Goal: Task Accomplishment & Management: Use online tool/utility

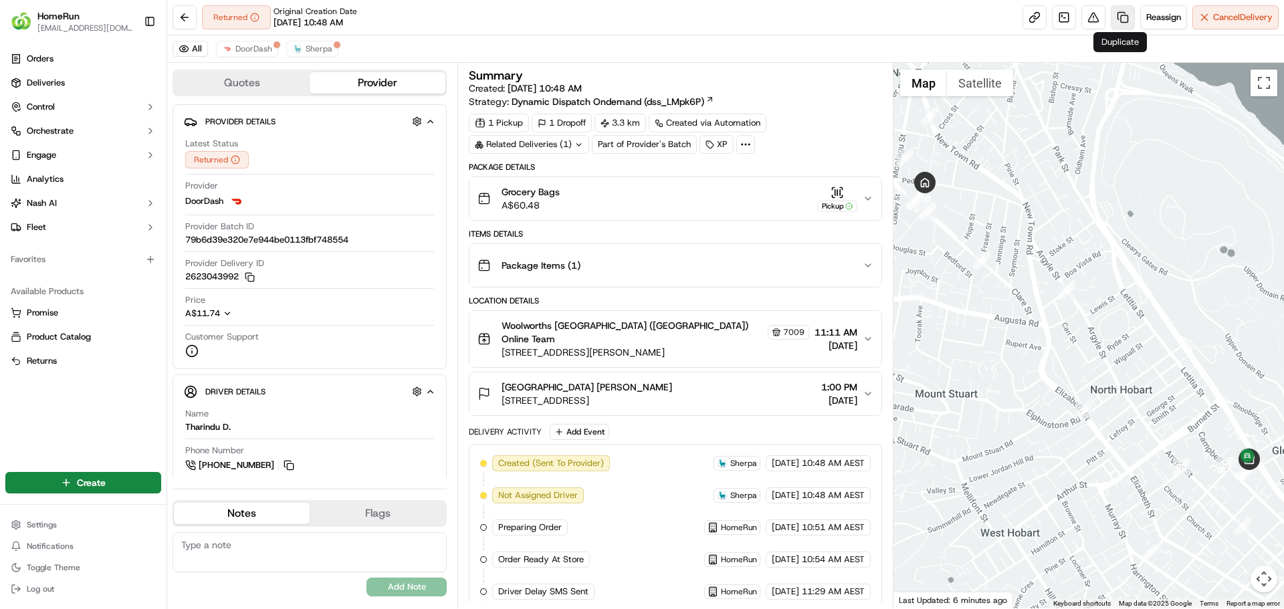
click at [1118, 17] on link at bounding box center [1123, 17] width 24 height 24
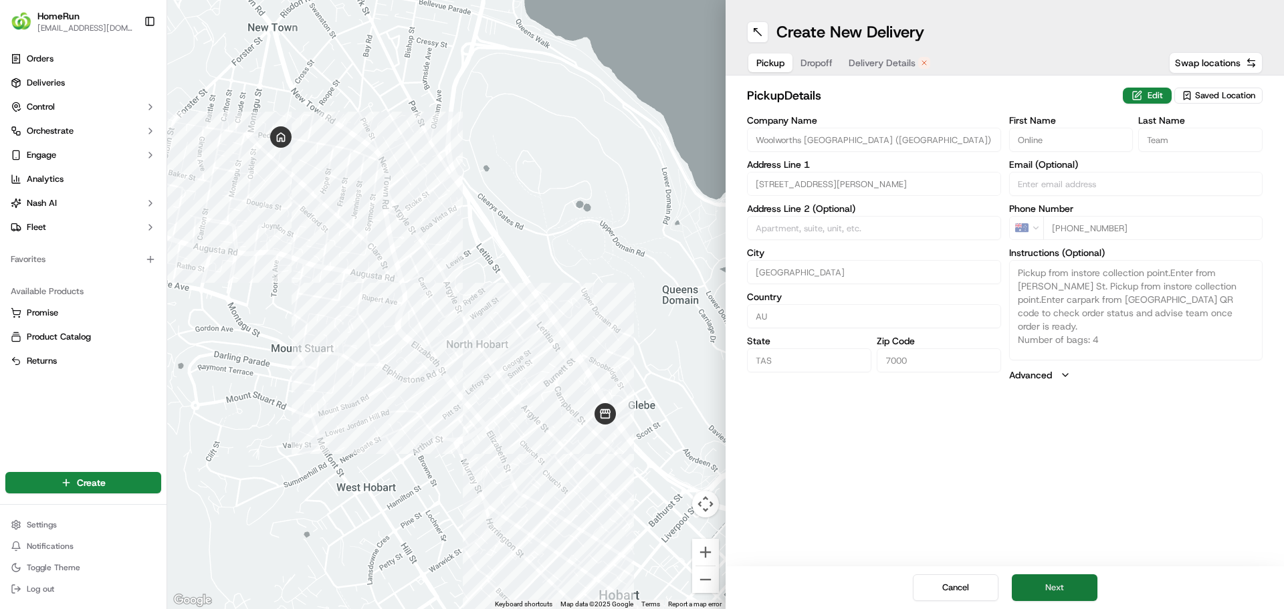
drag, startPoint x: 1101, startPoint y: 596, endPoint x: 1094, endPoint y: 593, distance: 7.8
click at [1099, 595] on div "Cancel Next" at bounding box center [1005, 588] width 559 height 43
click at [1078, 587] on button "Next" at bounding box center [1055, 588] width 86 height 27
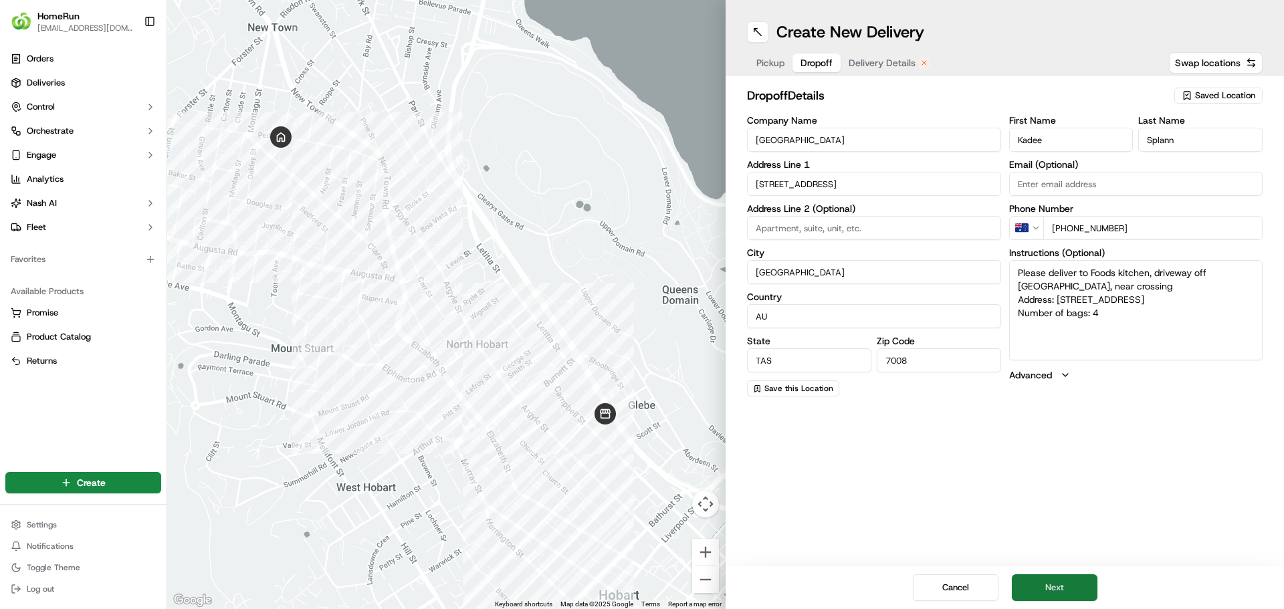
click at [1068, 584] on button "Next" at bounding box center [1055, 588] width 86 height 27
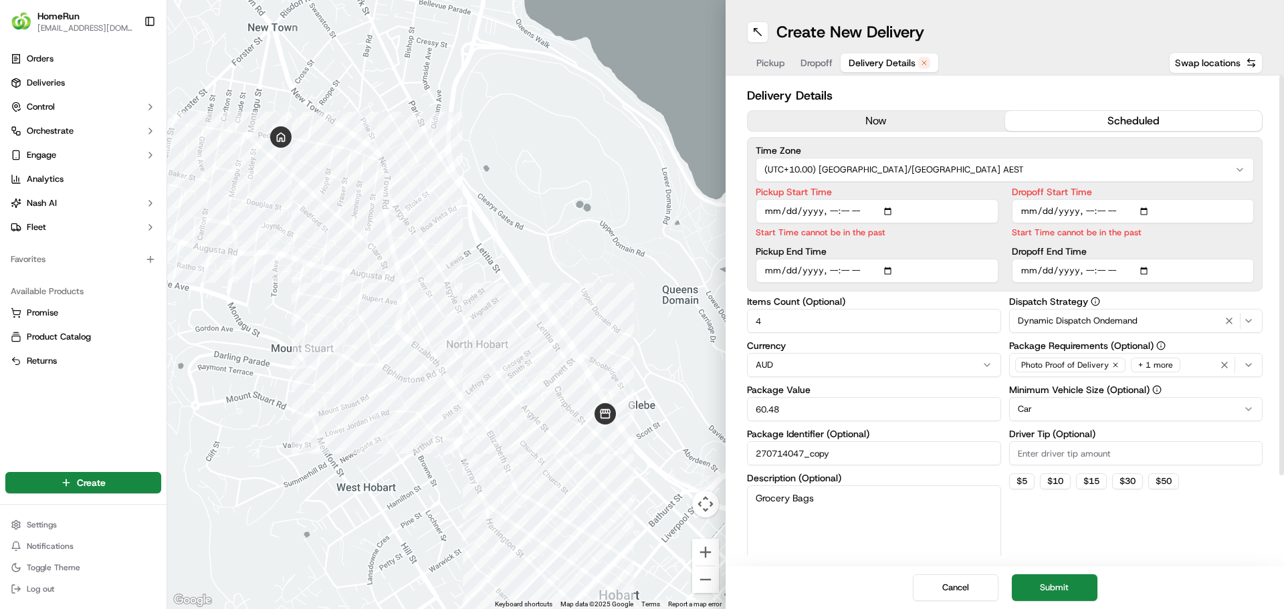
click at [918, 128] on div "Delivery Details now scheduled Time Zone (UTC+10.00) Australia/Sydney AEST Pick…" at bounding box center [1005, 374] width 516 height 576
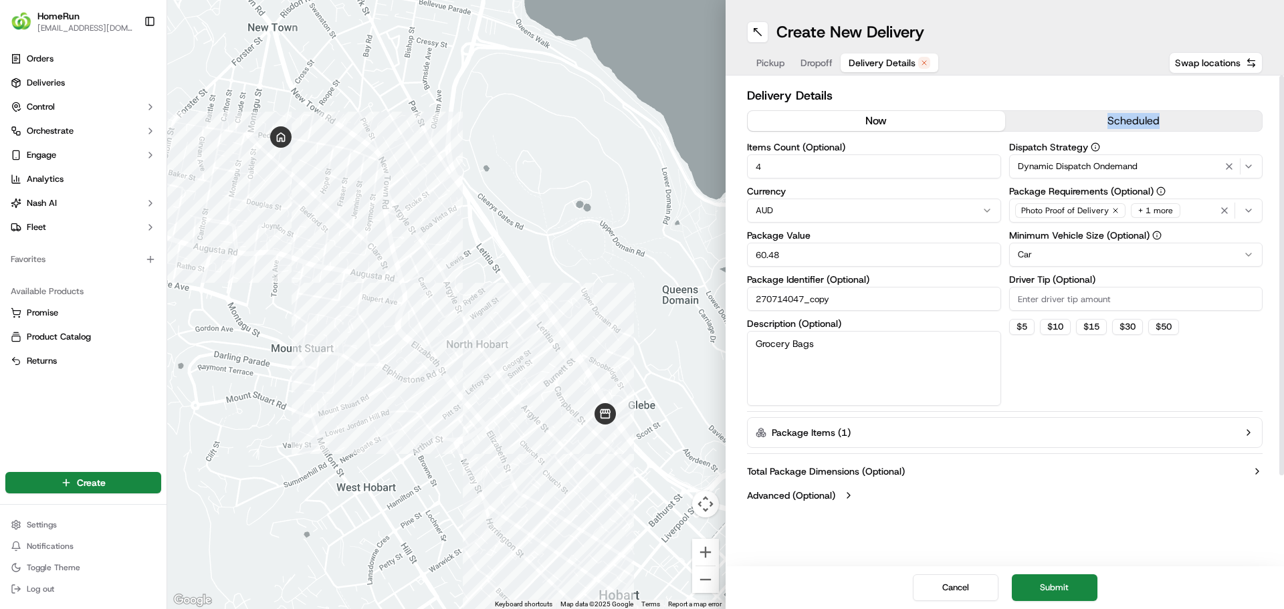
click at [914, 120] on button "now" at bounding box center [877, 121] width 258 height 20
click at [1066, 592] on button "Submit" at bounding box center [1055, 588] width 86 height 27
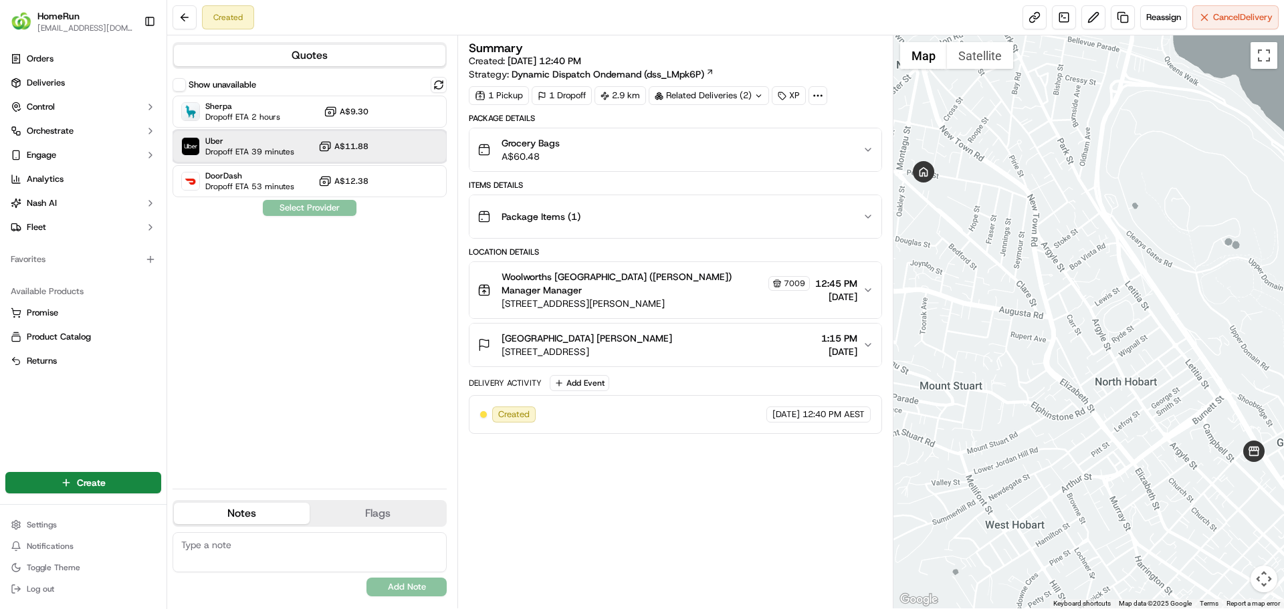
click at [264, 143] on span "Uber" at bounding box center [249, 141] width 89 height 11
click at [312, 208] on button "Assign Provider" at bounding box center [309, 208] width 95 height 16
